Goal: Information Seeking & Learning: Learn about a topic

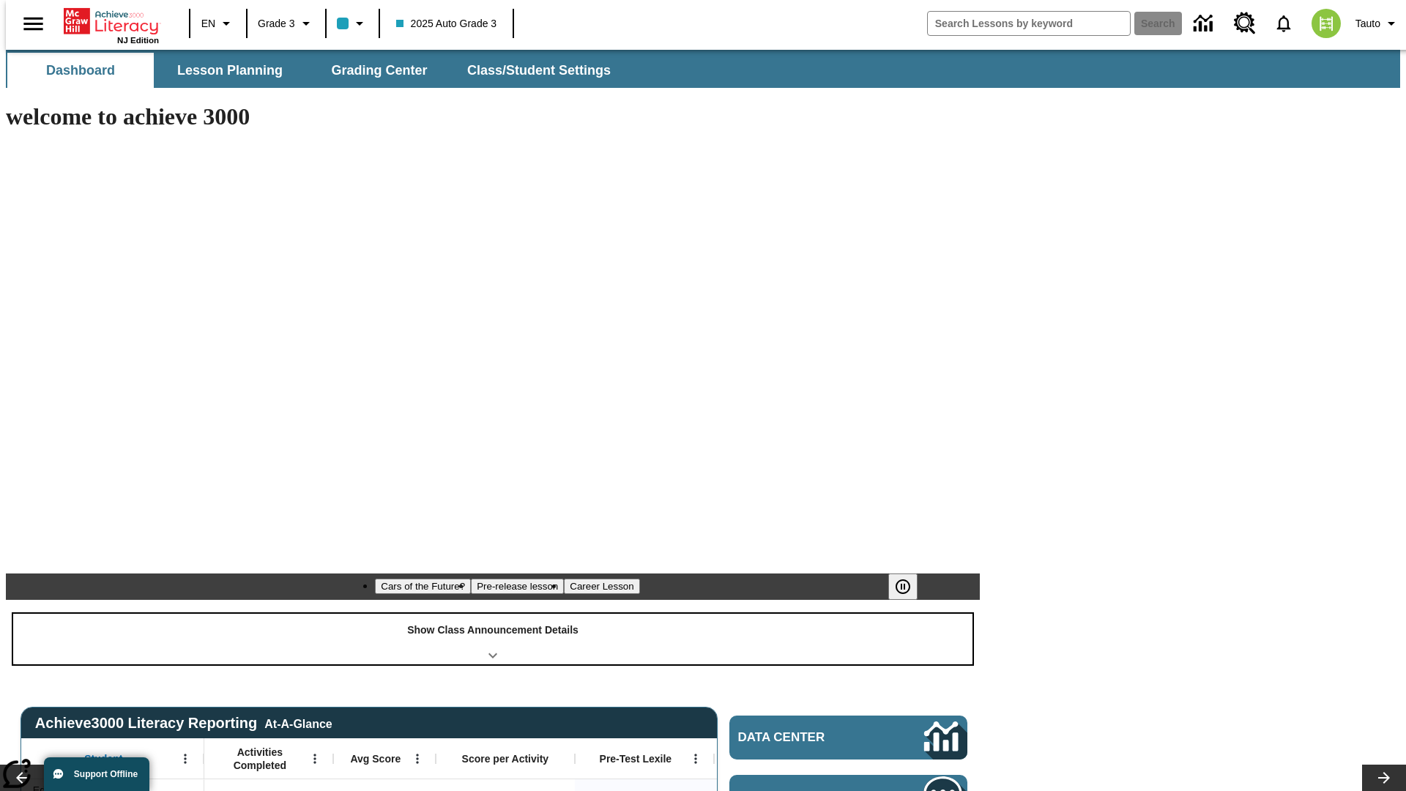
click at [493, 614] on div "Show Class Announcement Details" at bounding box center [492, 639] width 959 height 51
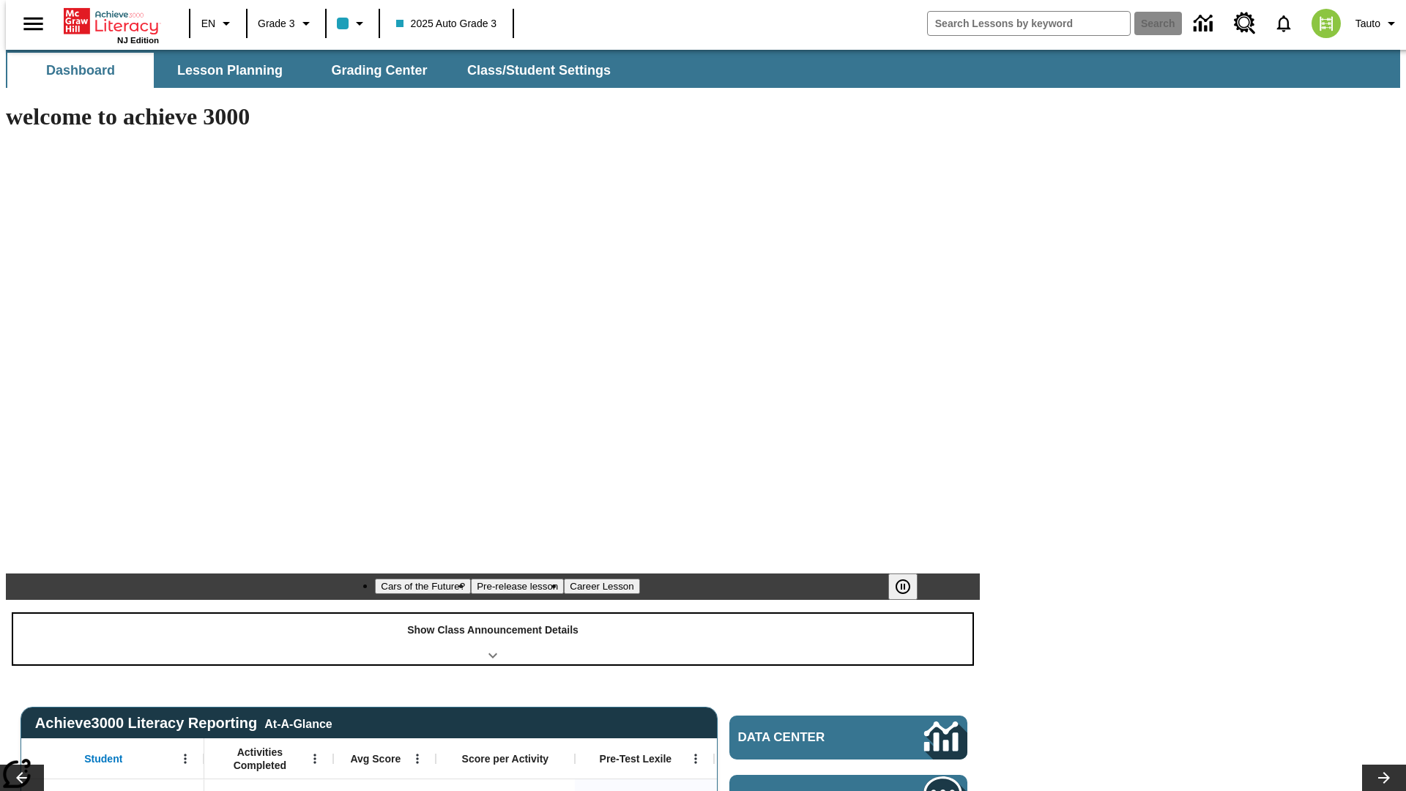
click at [493, 614] on div "Show Class Announcement Details" at bounding box center [492, 639] width 959 height 51
